Goal: Navigation & Orientation: Find specific page/section

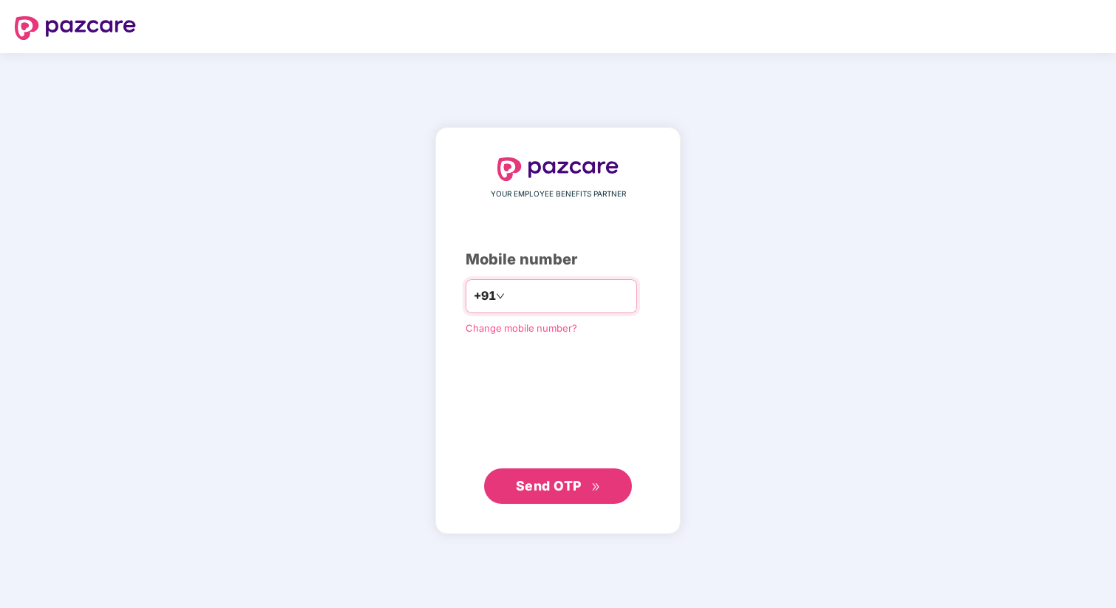
type input "**********"
click at [586, 489] on span "Send OTP" at bounding box center [558, 485] width 85 height 21
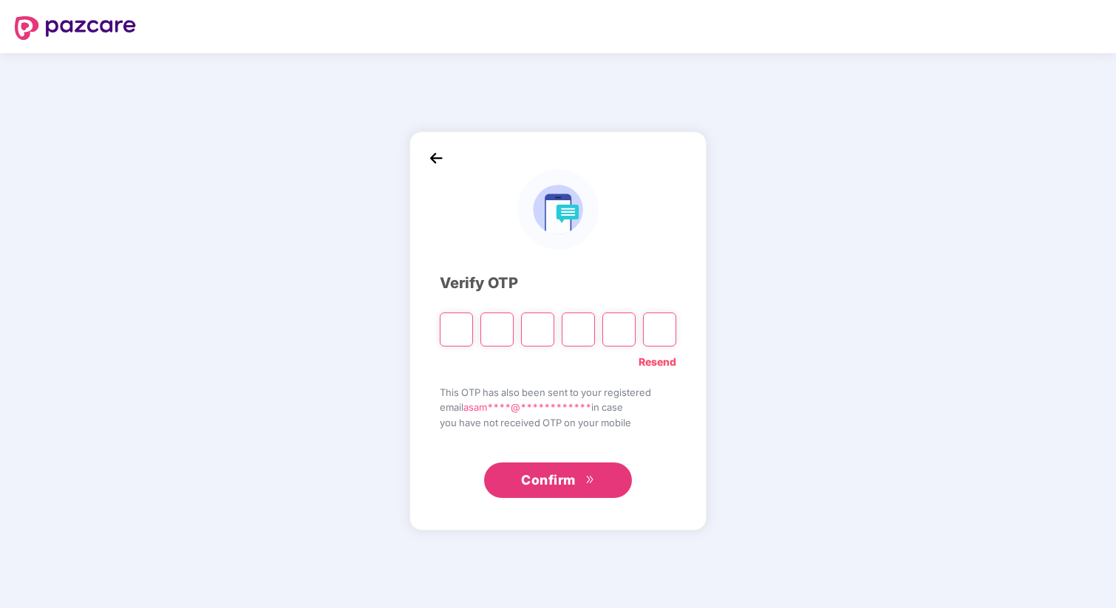
type input "*"
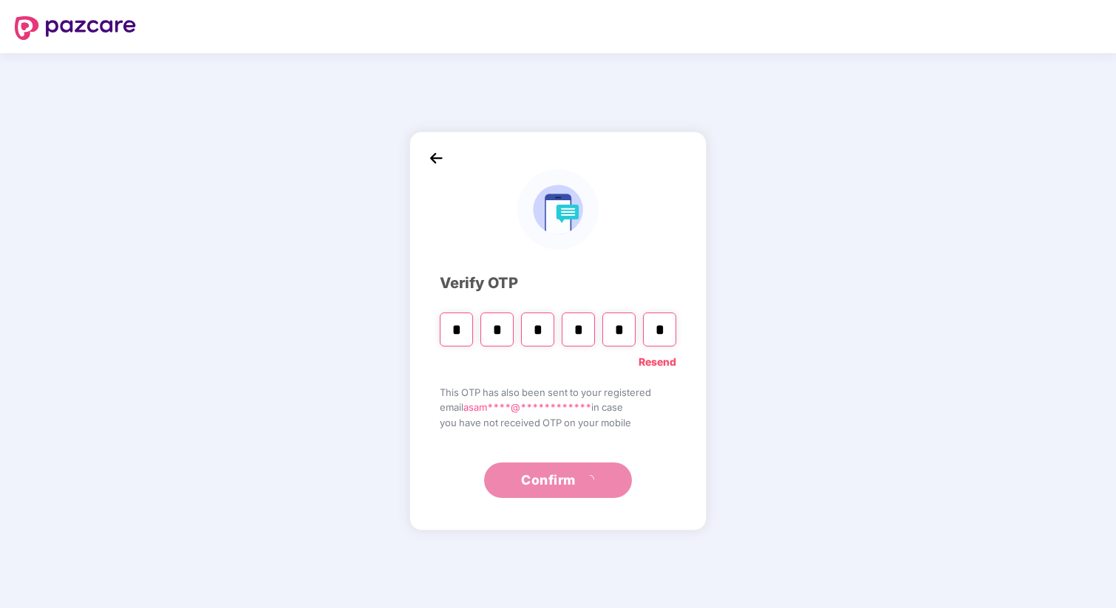
type input "*"
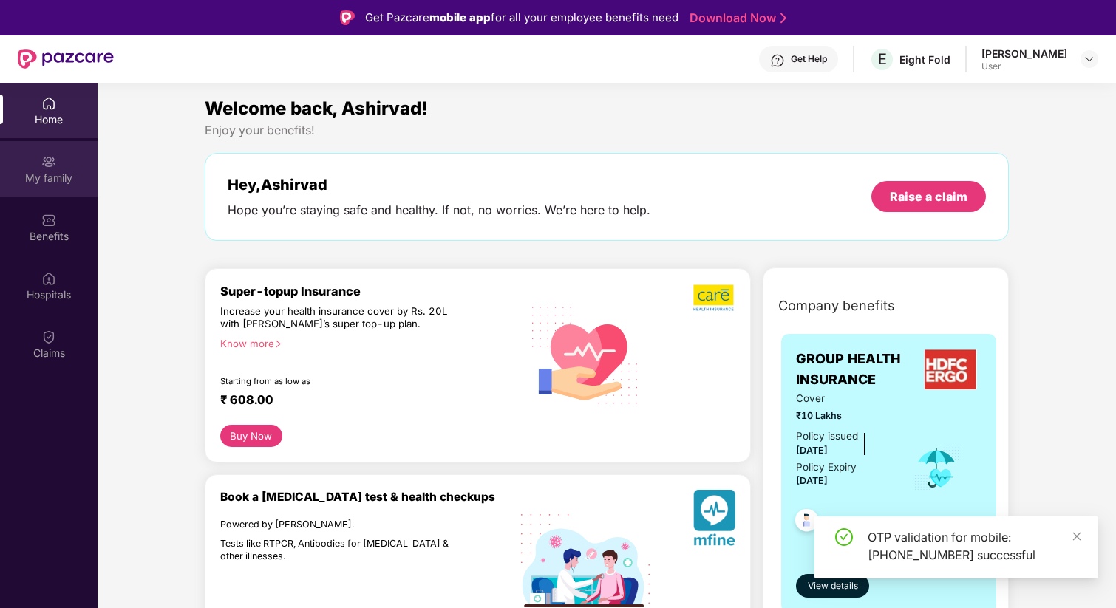
click at [34, 169] on div "My family" at bounding box center [49, 168] width 98 height 55
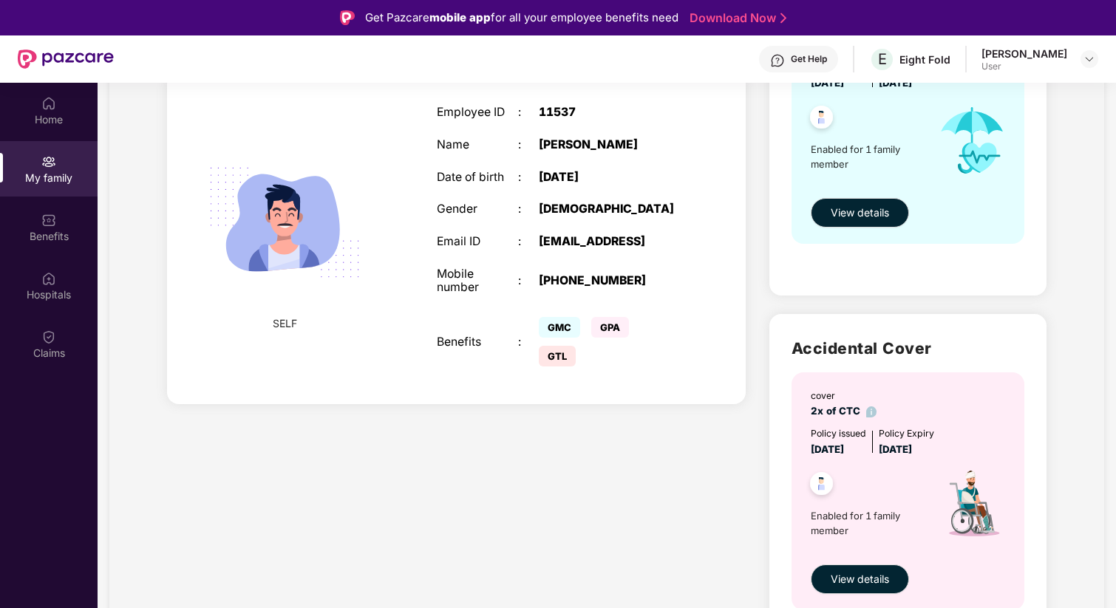
scroll to position [239, 0]
click at [61, 233] on div "Benefits" at bounding box center [49, 236] width 98 height 15
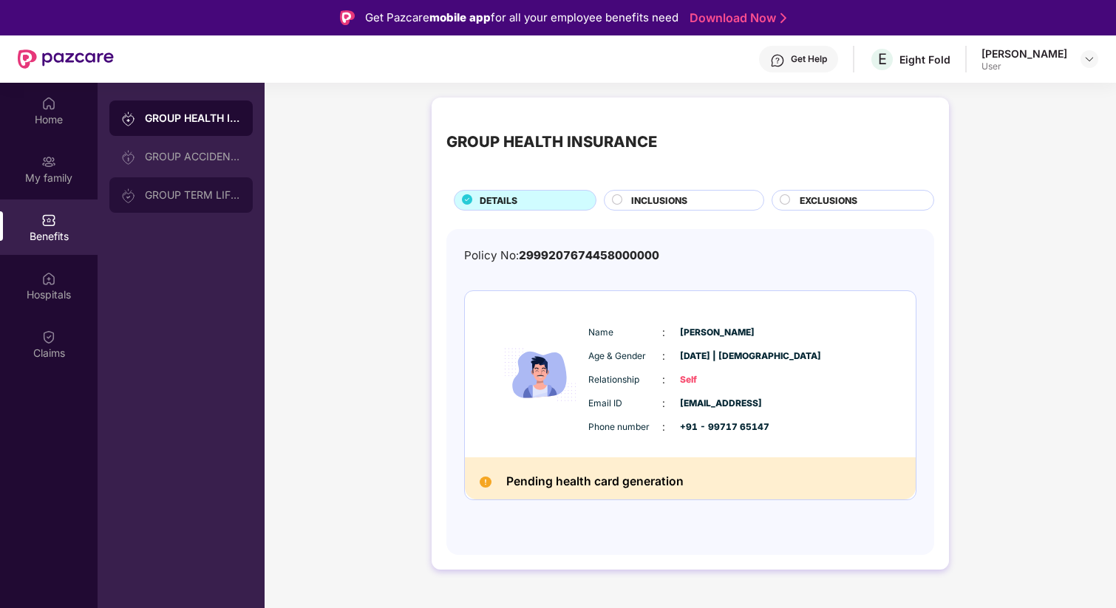
click at [235, 191] on div "GROUP TERM LIFE INSURANCE" at bounding box center [193, 195] width 96 height 12
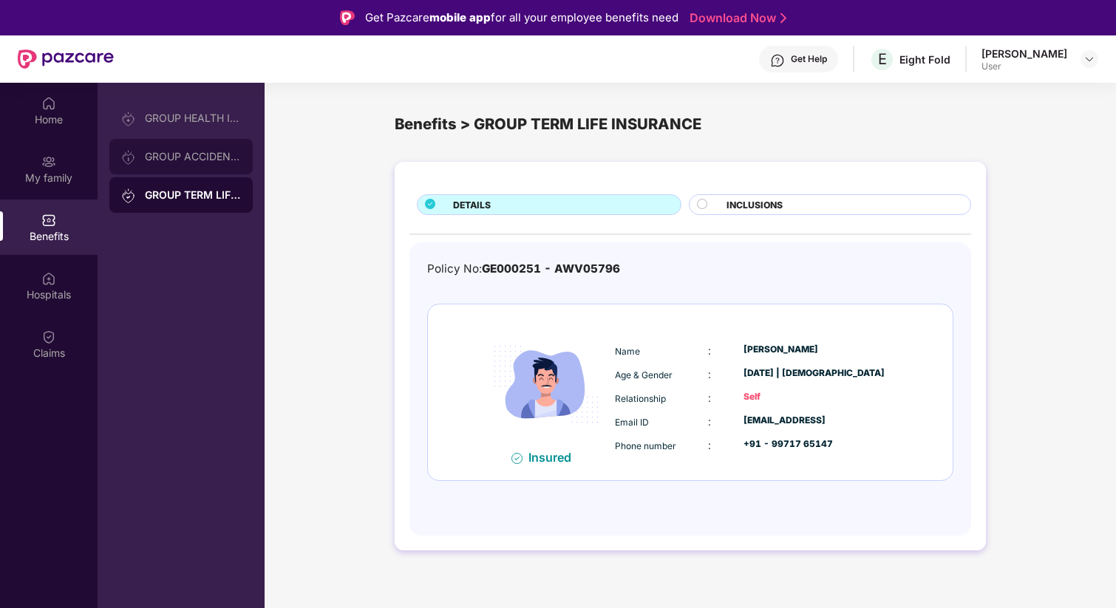
click at [224, 139] on div "GROUP ACCIDENTAL INSURANCE" at bounding box center [180, 156] width 143 height 35
